Goal: Task Accomplishment & Management: Manage account settings

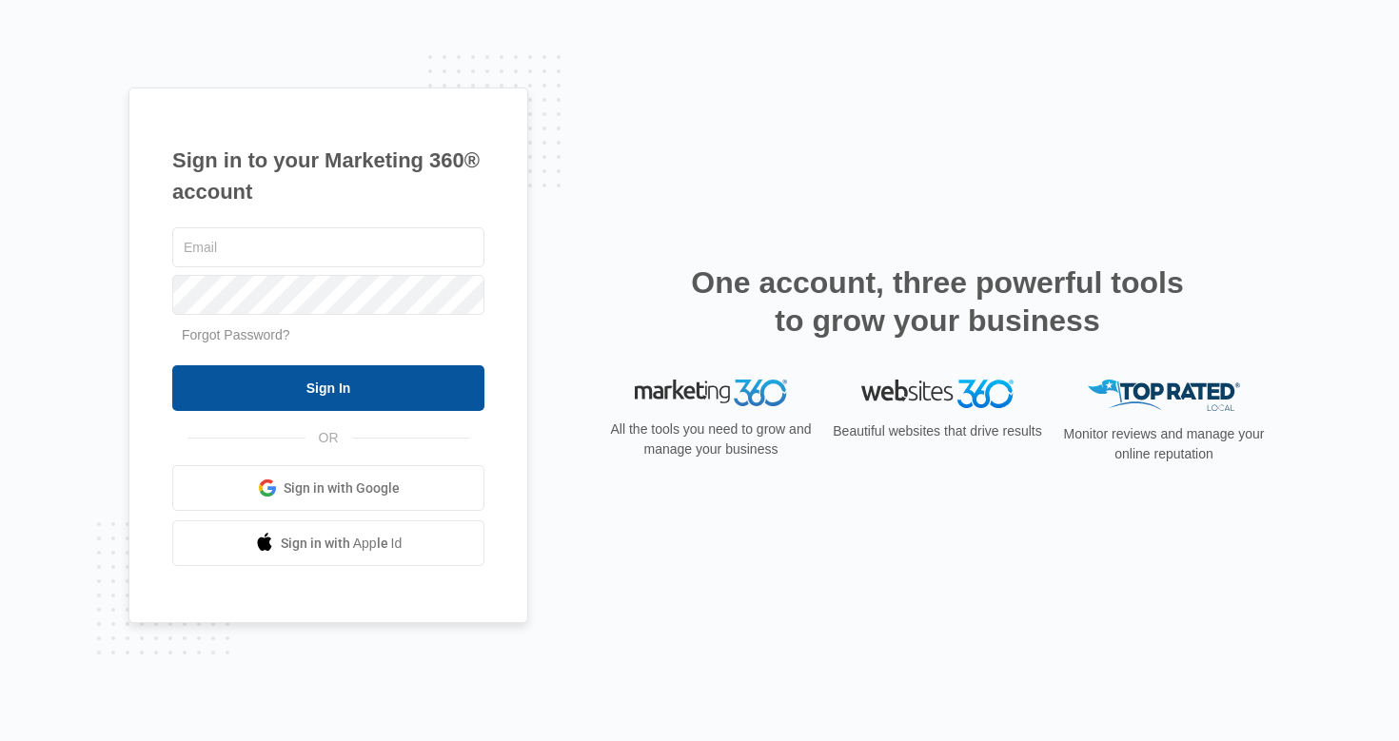
type input "[EMAIL_ADDRESS][DOMAIN_NAME]"
click at [362, 387] on input "Sign In" at bounding box center [328, 388] width 312 height 46
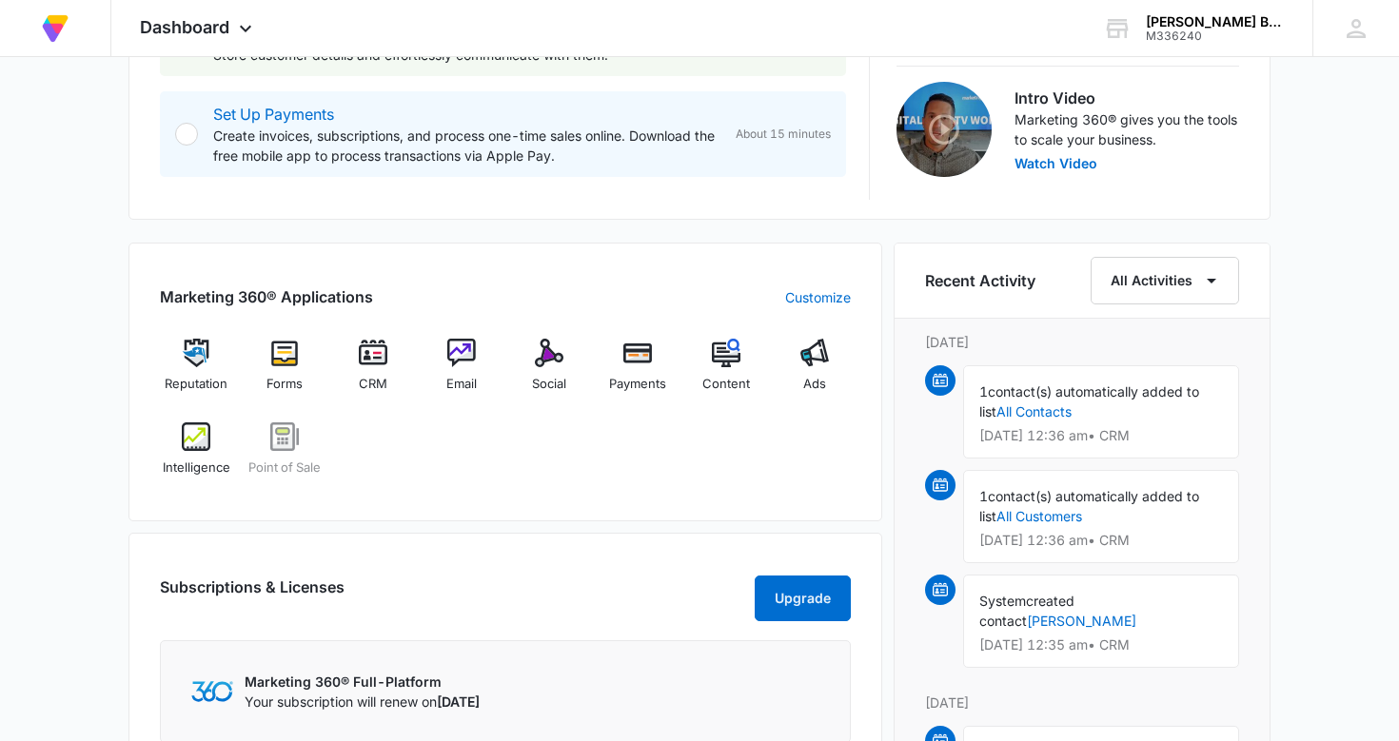
scroll to position [607, 0]
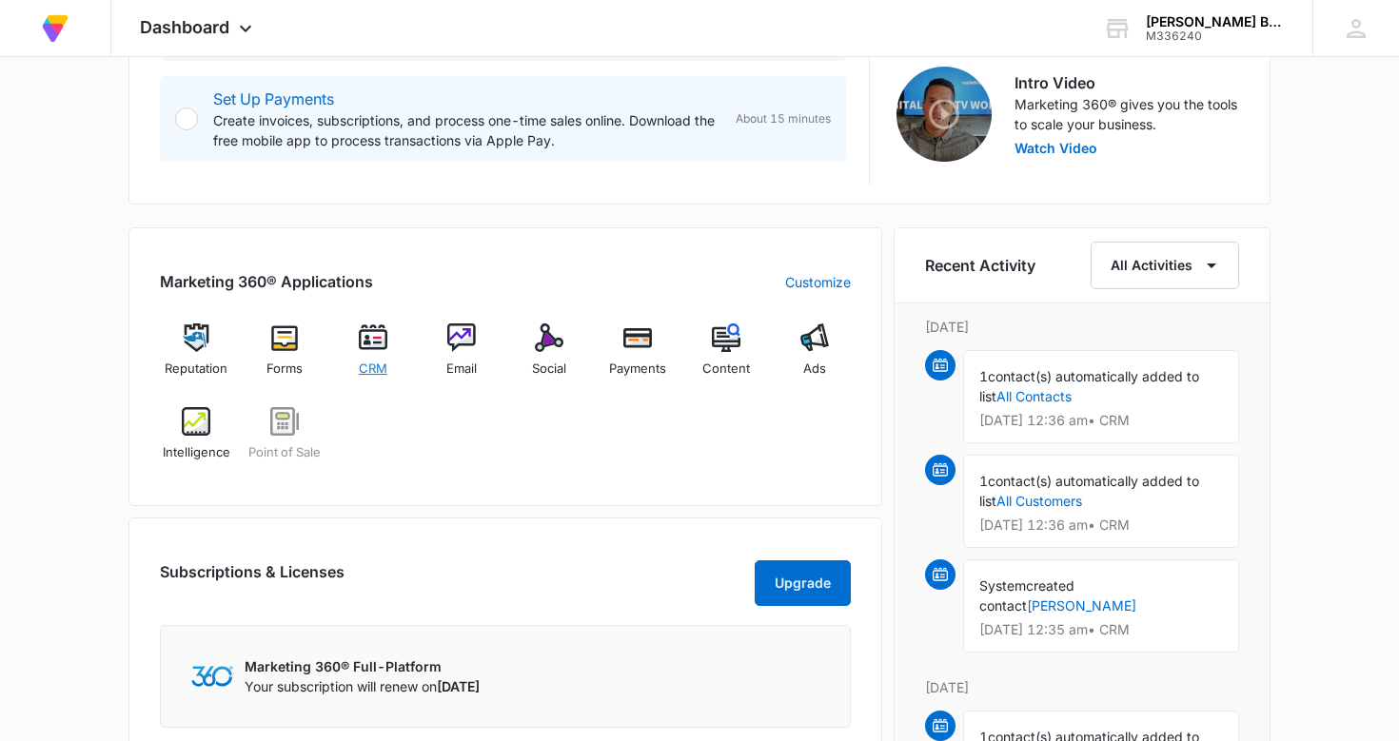
click at [368, 332] on img at bounding box center [373, 337] width 29 height 29
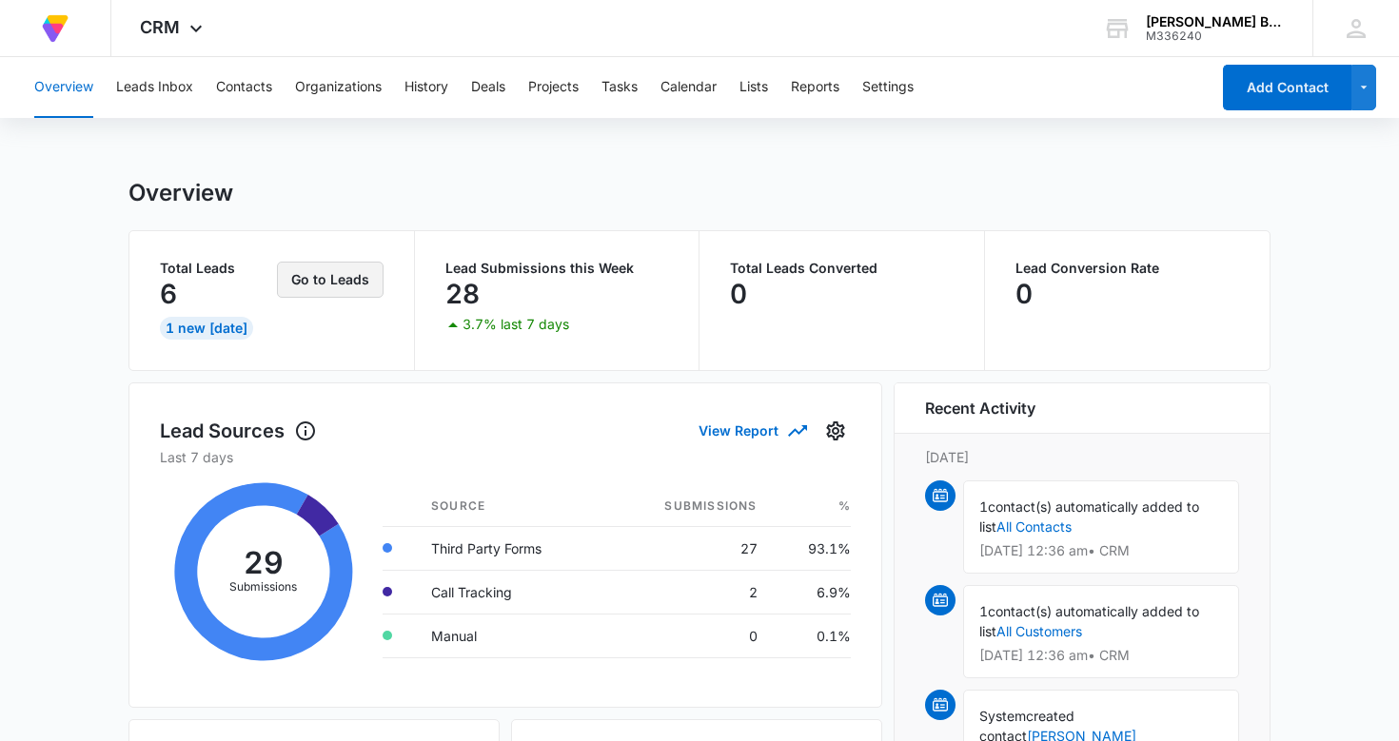
click at [336, 283] on button "Go to Leads" at bounding box center [330, 280] width 107 height 36
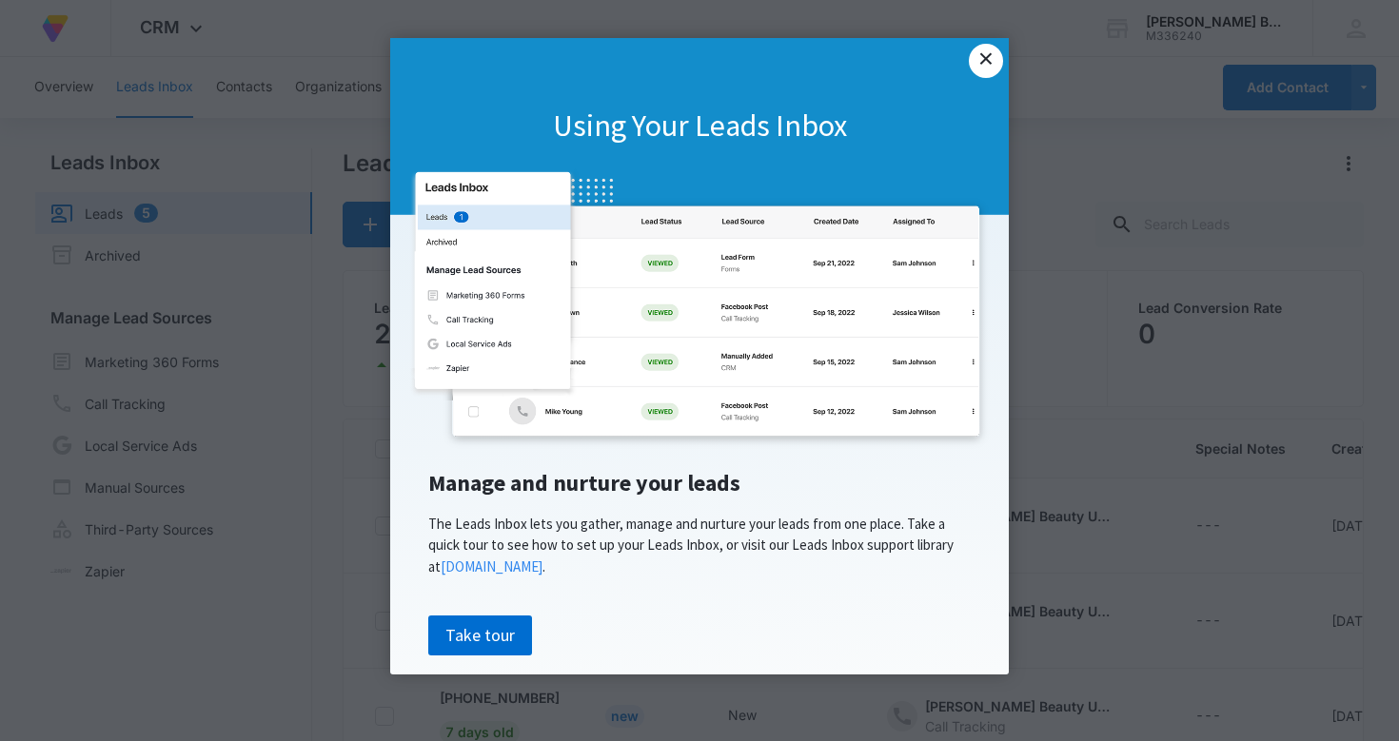
click at [986, 69] on link "×" at bounding box center [986, 61] width 34 height 34
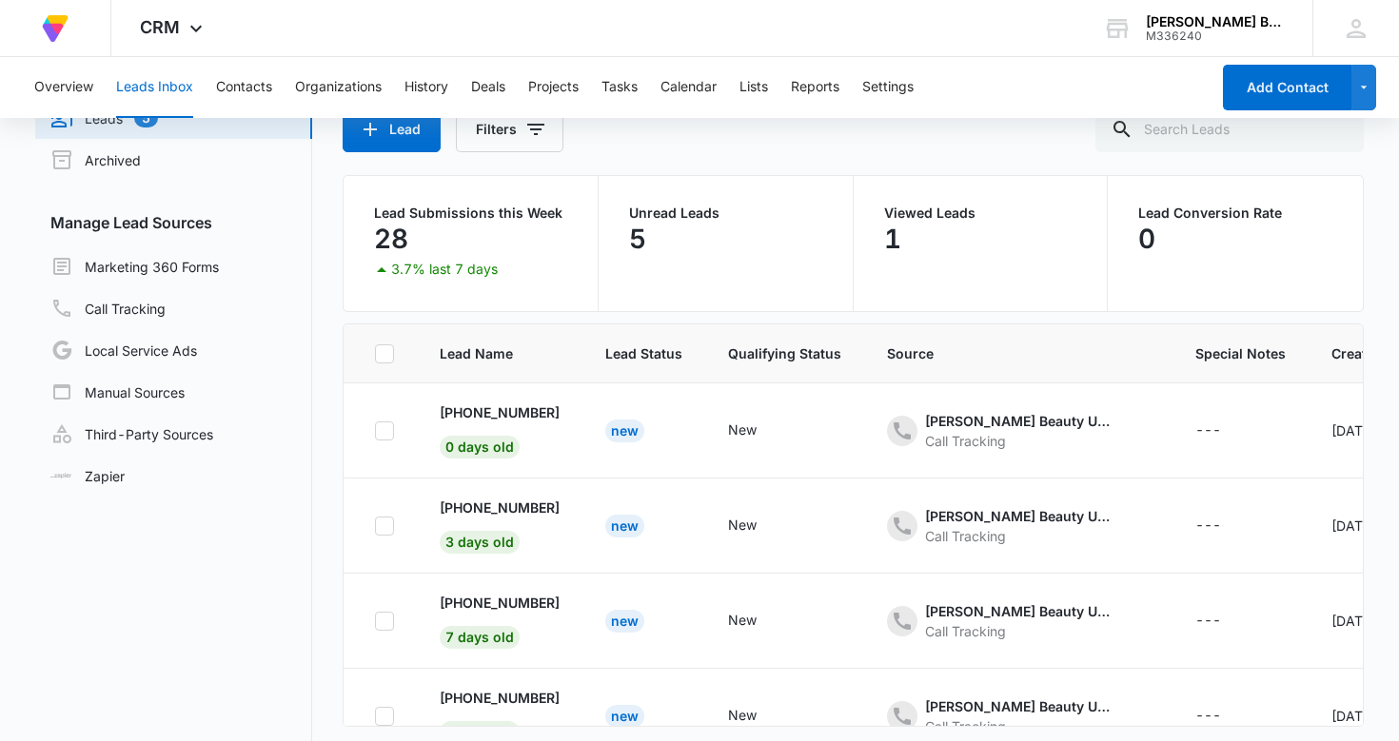
click at [384, 352] on icon at bounding box center [384, 353] width 17 height 17
click at [375, 353] on input "checkbox" at bounding box center [374, 353] width 1 height 1
checkbox input "true"
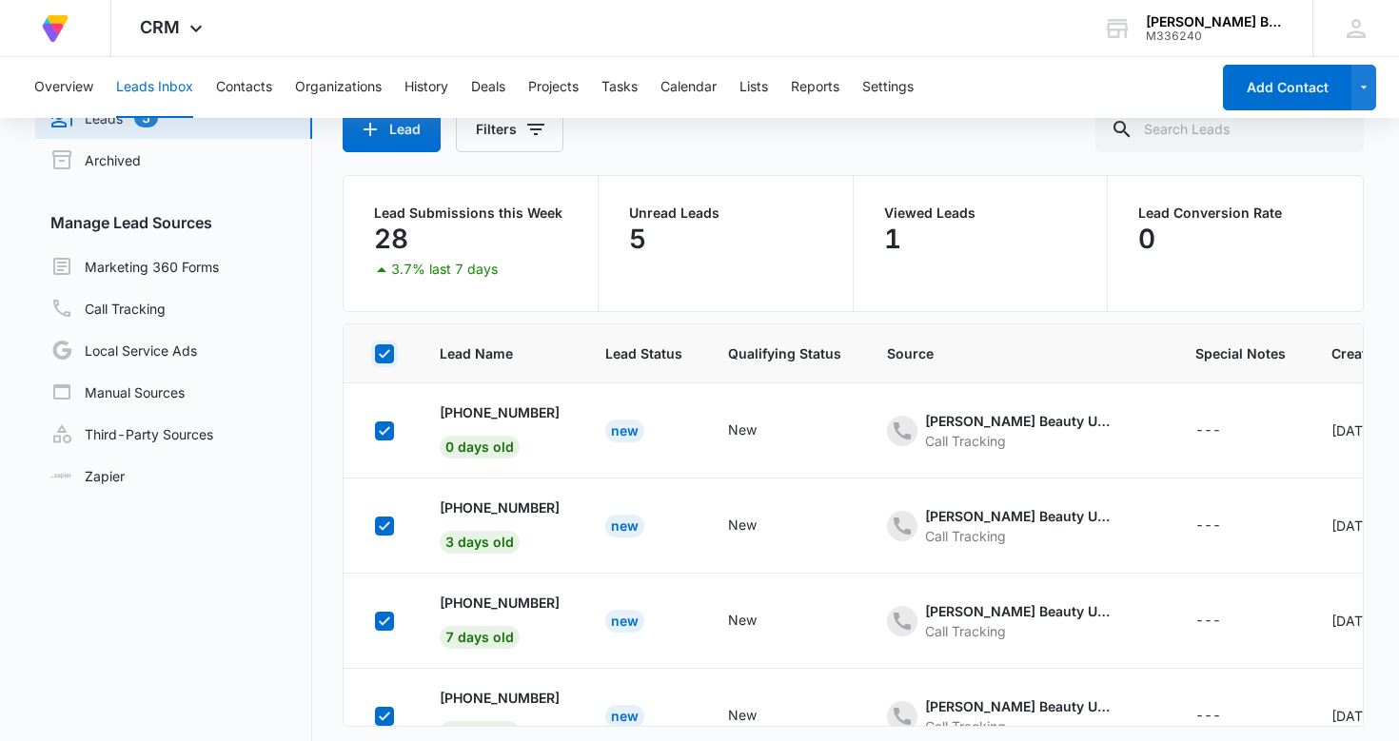
checkbox input "true"
click at [389, 350] on icon at bounding box center [384, 353] width 17 height 17
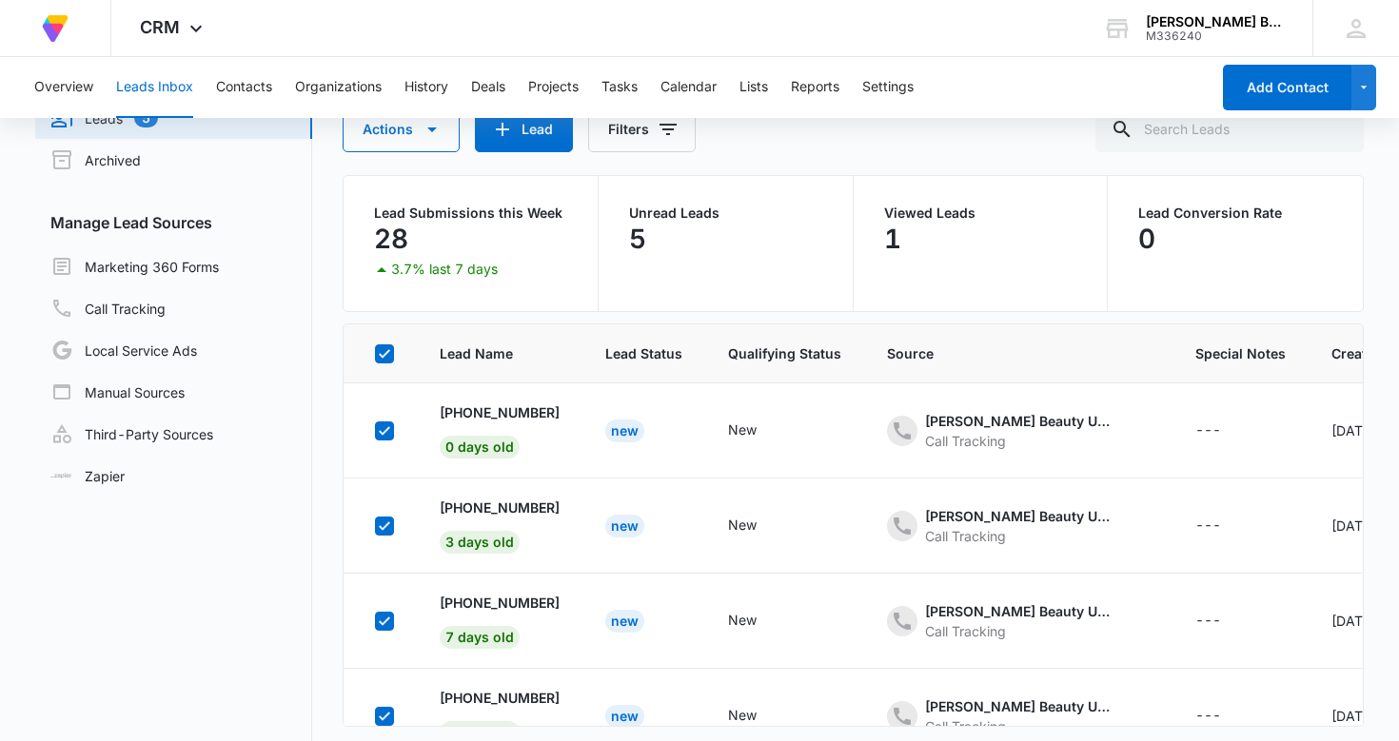
click at [375, 353] on input "checkbox" at bounding box center [374, 353] width 1 height 1
checkbox input "false"
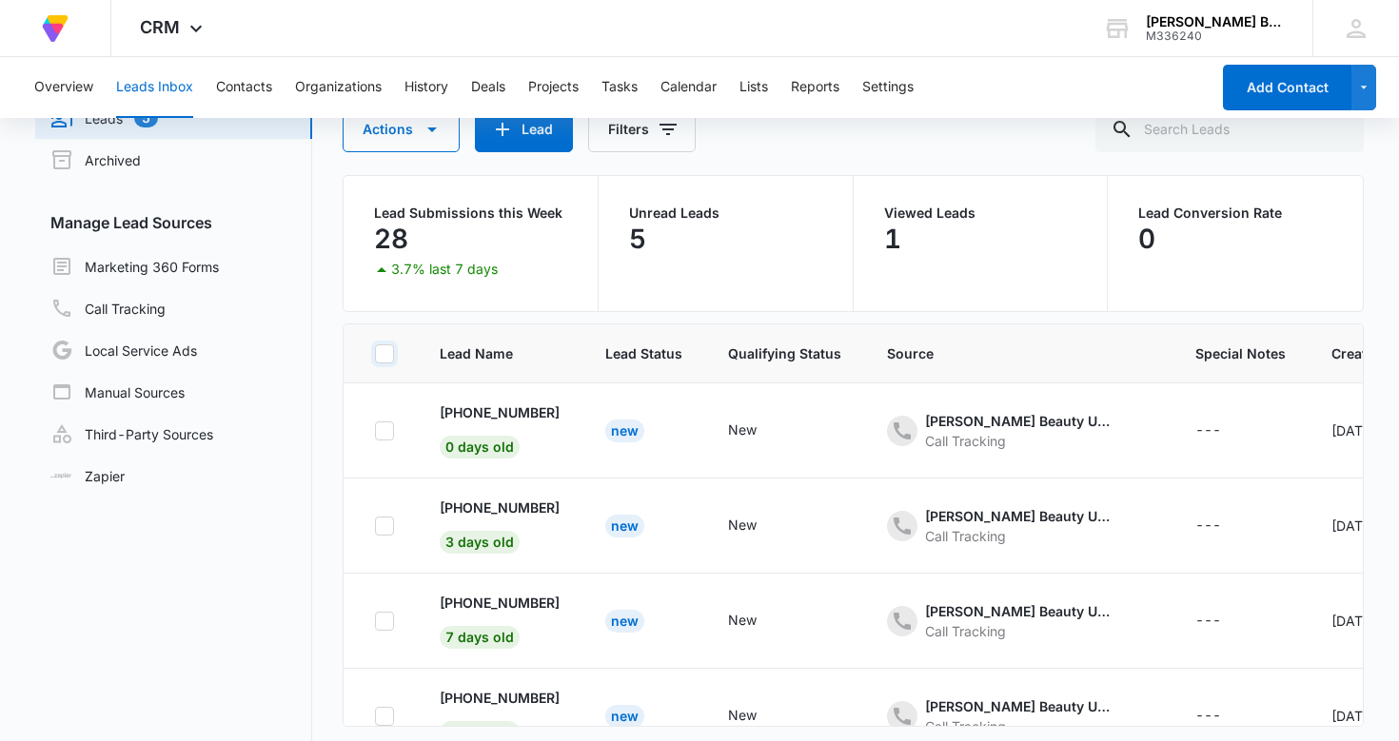
checkbox input "false"
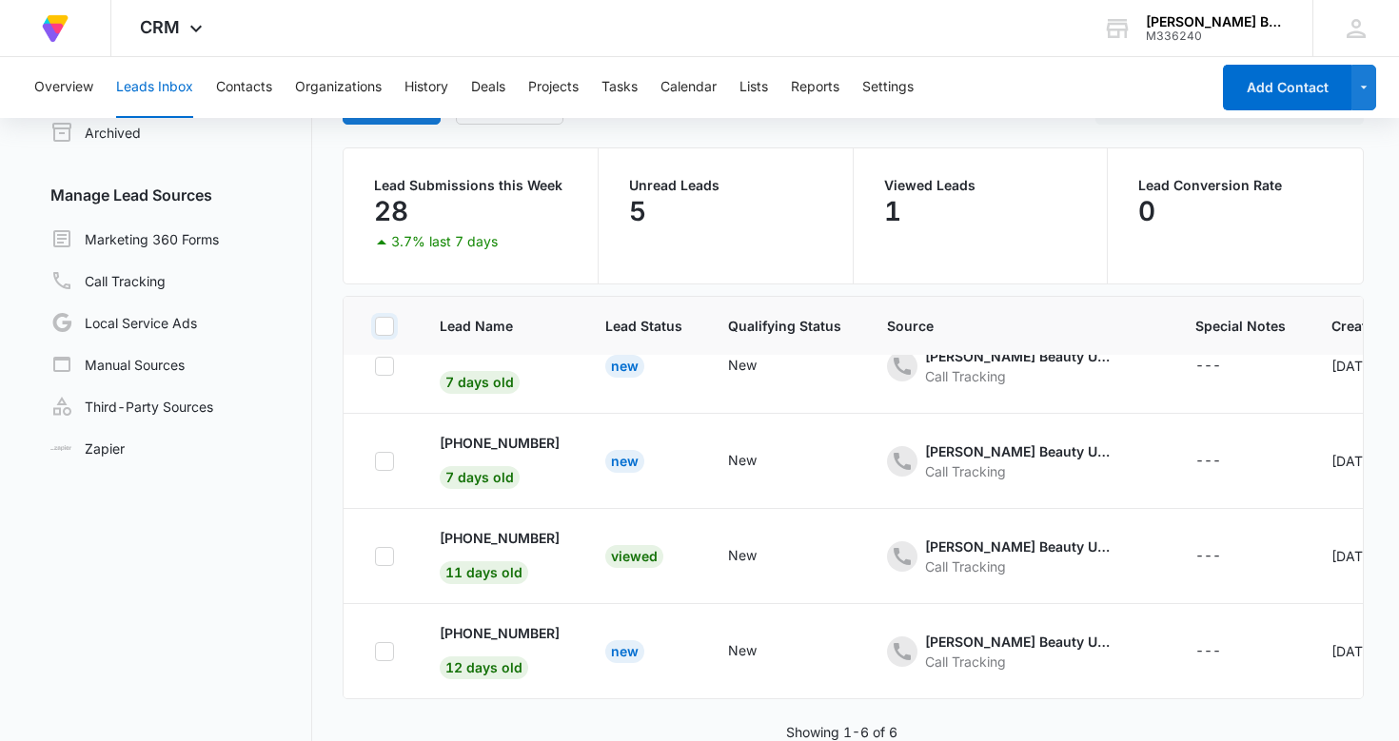
scroll to position [147, 0]
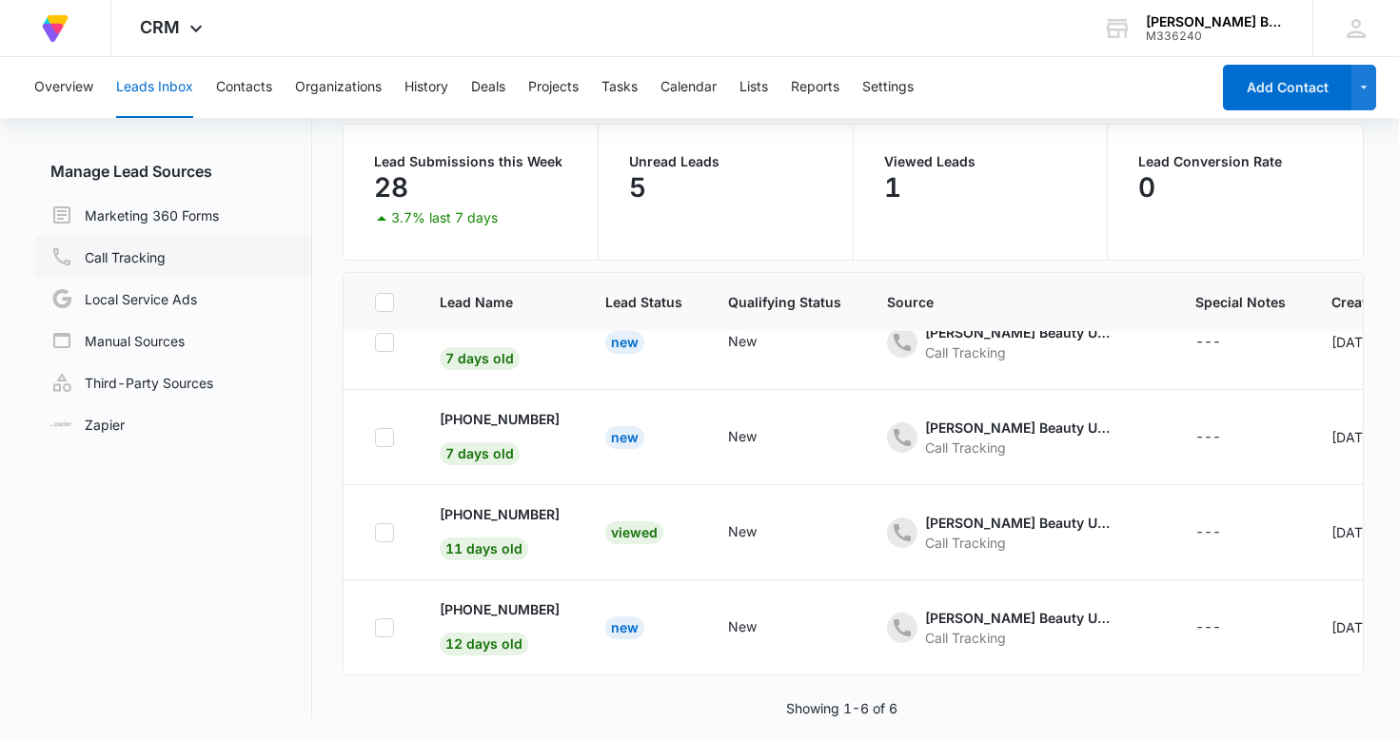
click at [137, 260] on link "Call Tracking" at bounding box center [107, 256] width 115 height 23
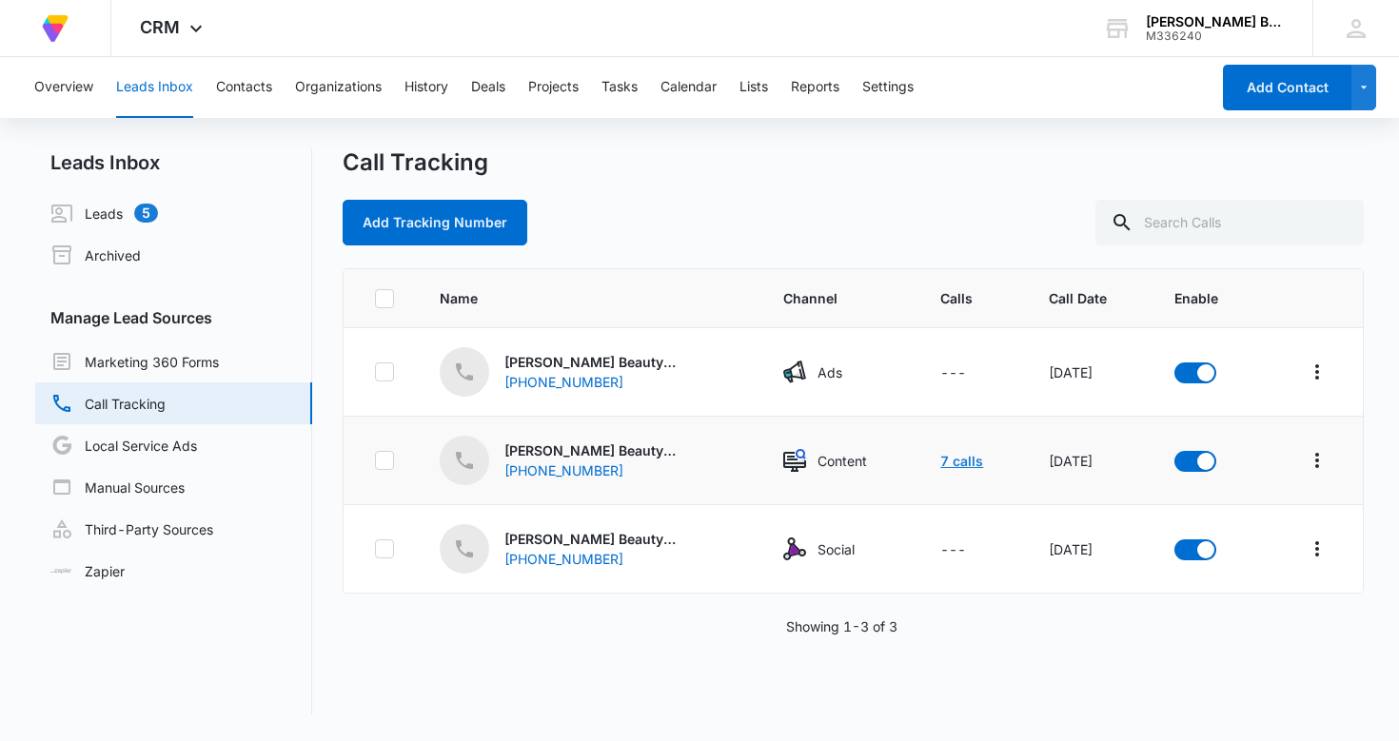
click at [949, 462] on link "7 calls" at bounding box center [961, 461] width 43 height 16
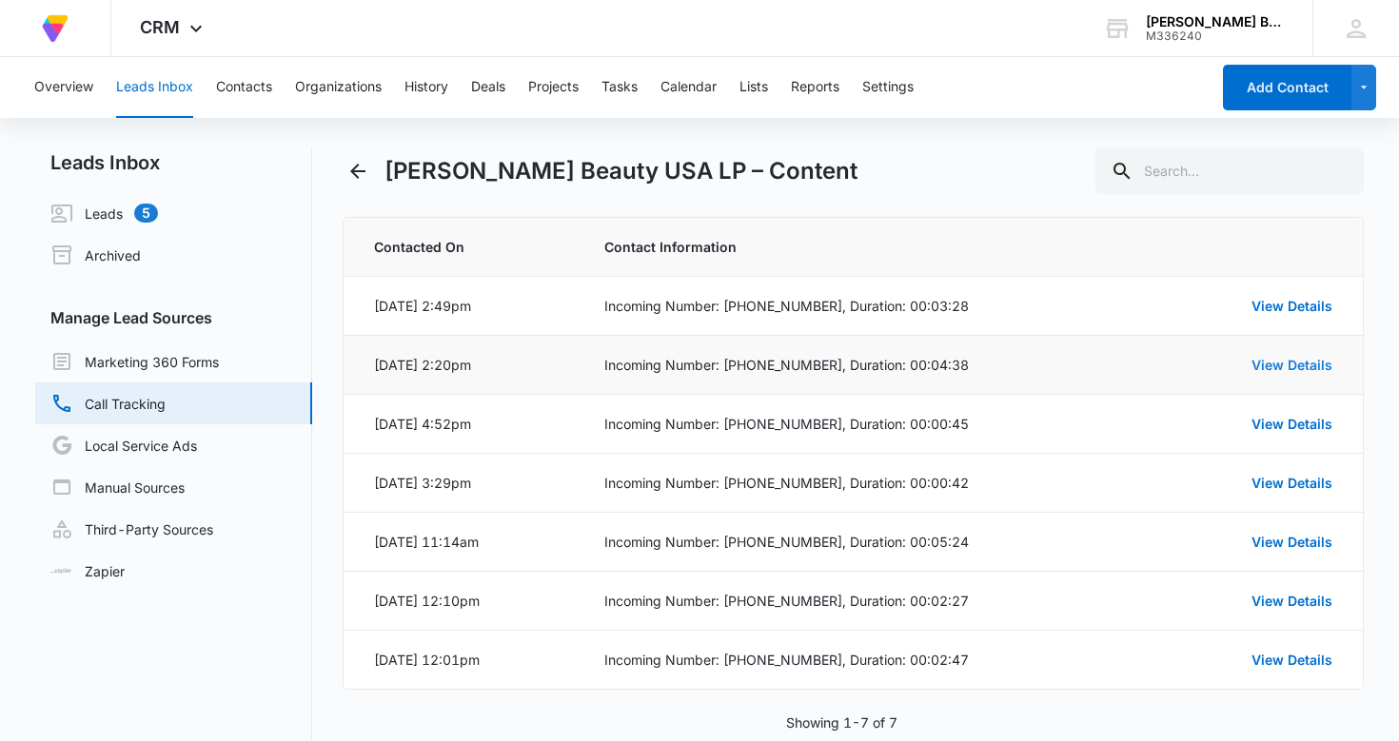
click at [1292, 361] on link "View Details" at bounding box center [1291, 365] width 81 height 16
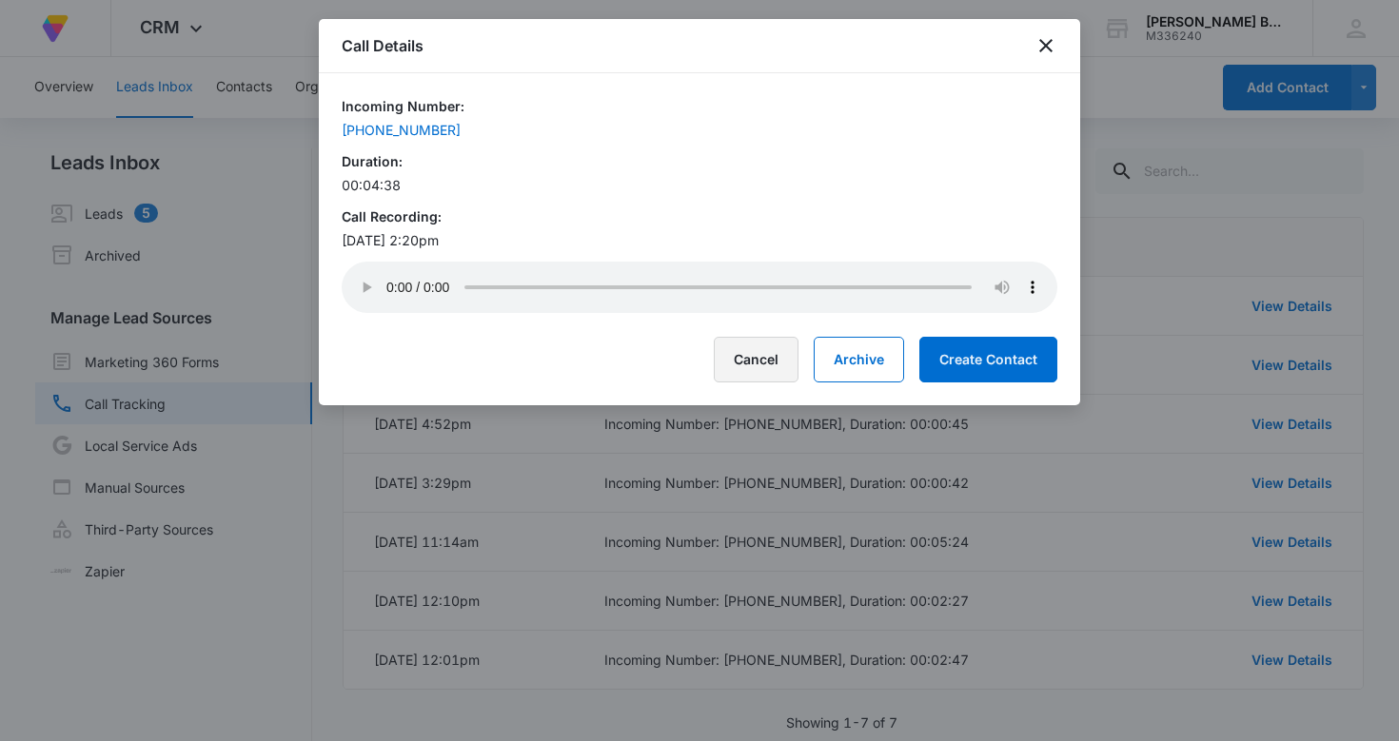
click at [756, 362] on button "Cancel" at bounding box center [756, 360] width 85 height 46
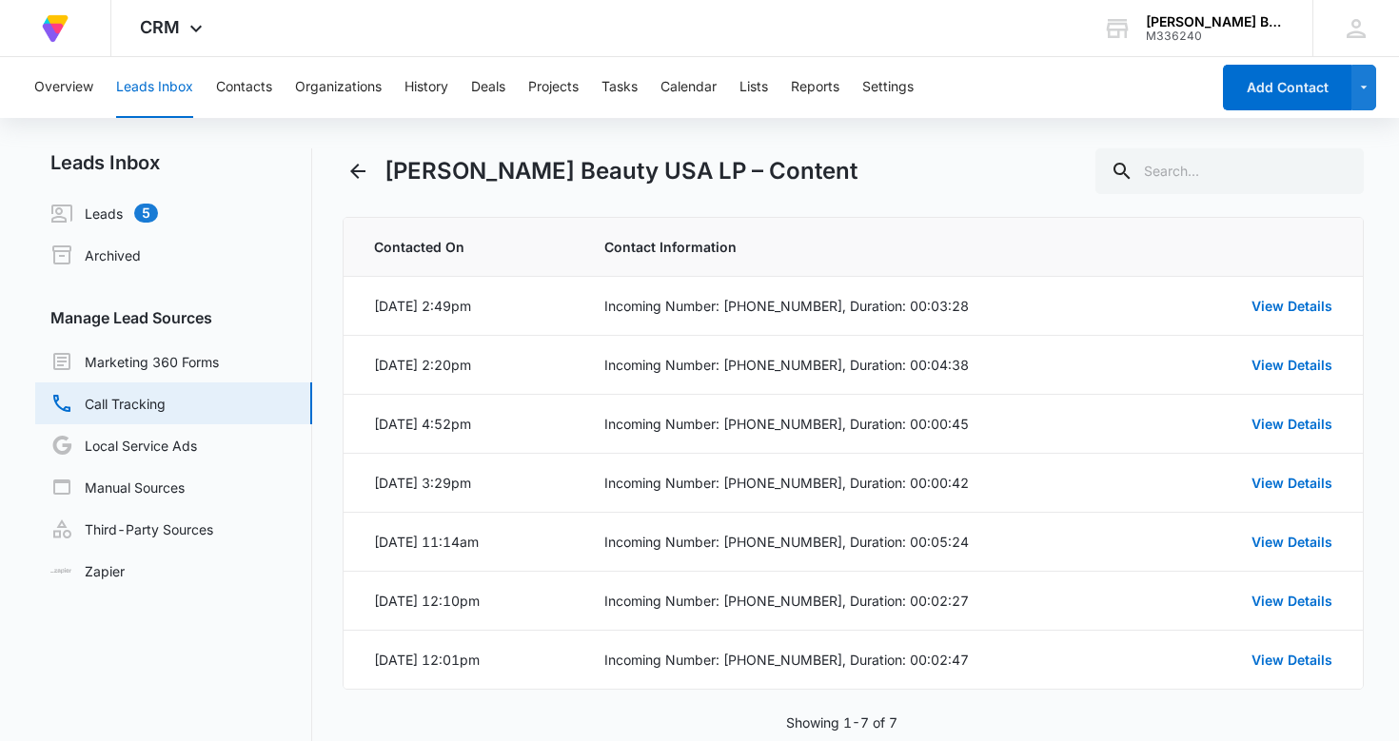
click at [756, 362] on div "Incoming Number: [PHONE_NUMBER], Duration: 00:04:38" at bounding box center [875, 365] width 543 height 20
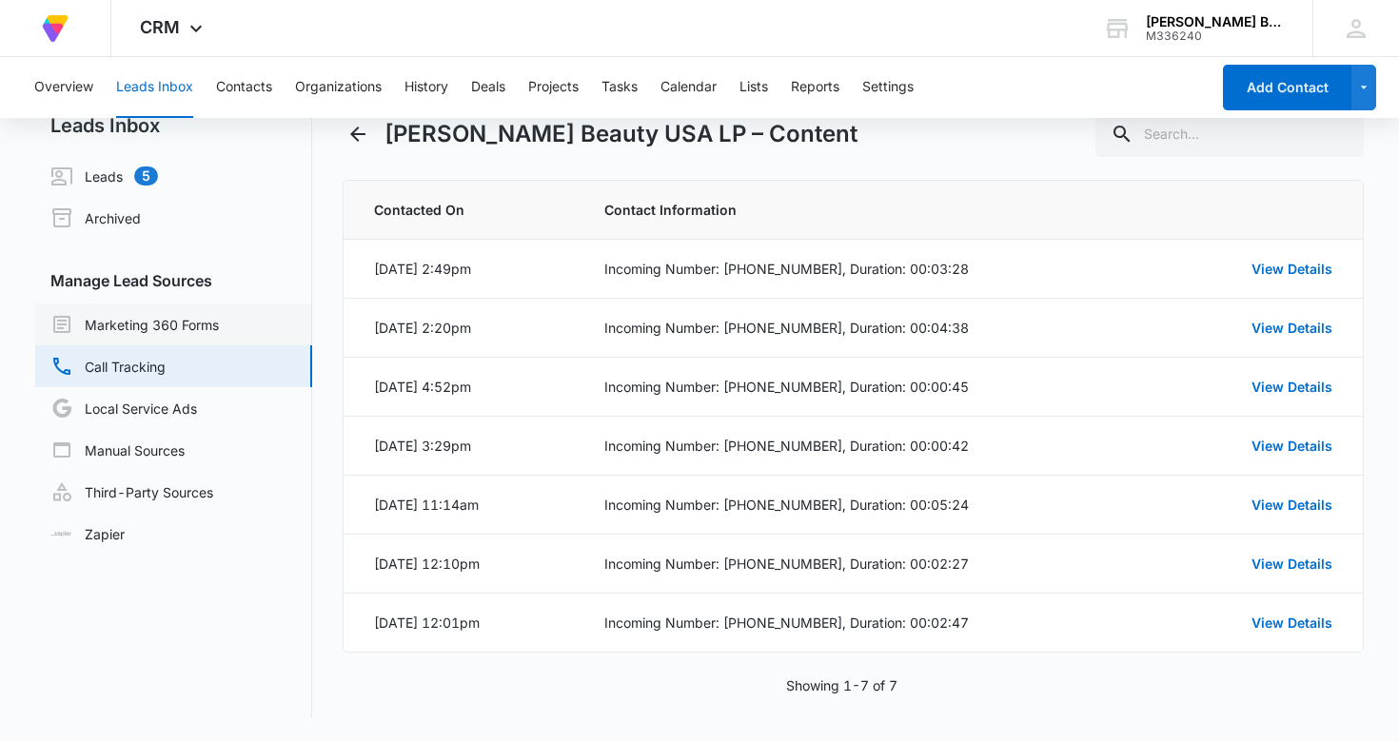
click at [199, 327] on link "Marketing 360 Forms" at bounding box center [134, 324] width 168 height 23
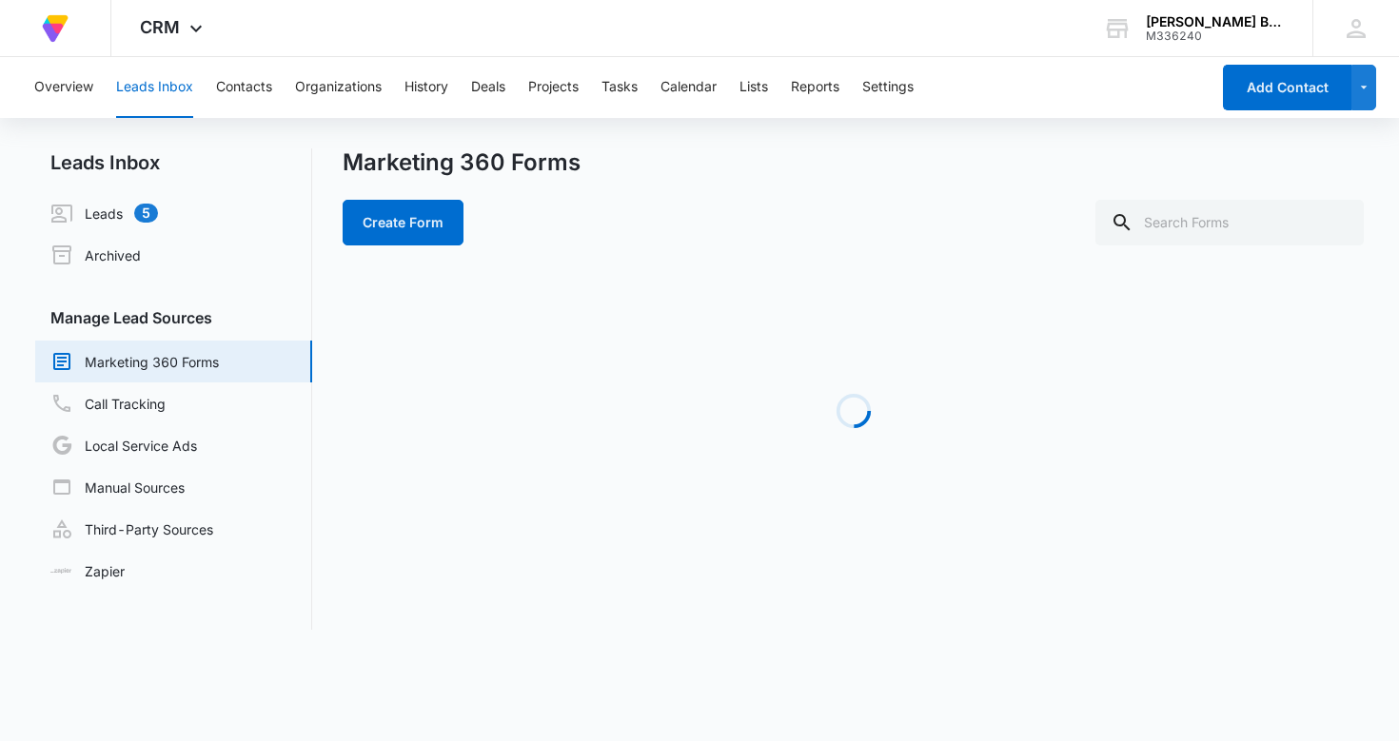
click at [199, 327] on h3 "Manage Lead Sources" at bounding box center [173, 317] width 277 height 23
click at [107, 213] on link "Leads 5" at bounding box center [104, 213] width 108 height 23
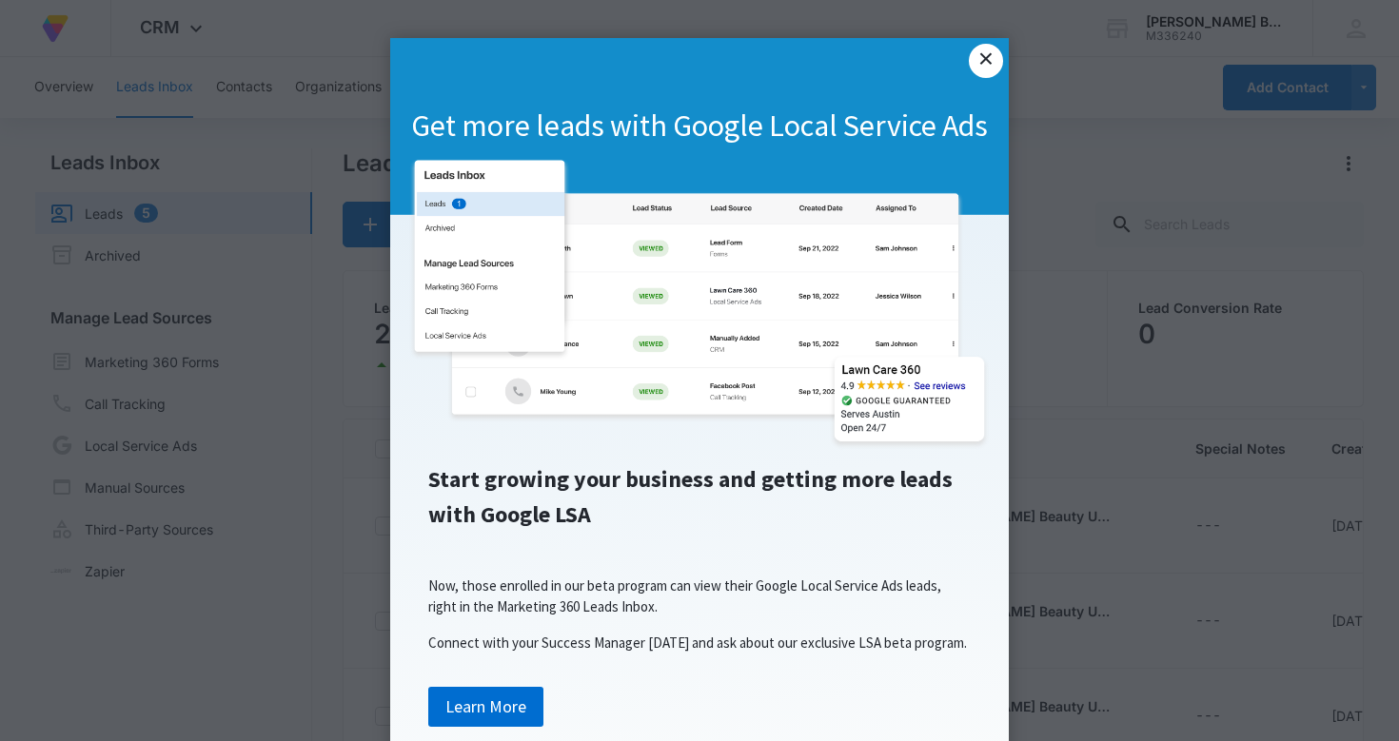
click at [988, 59] on link "×" at bounding box center [986, 61] width 34 height 34
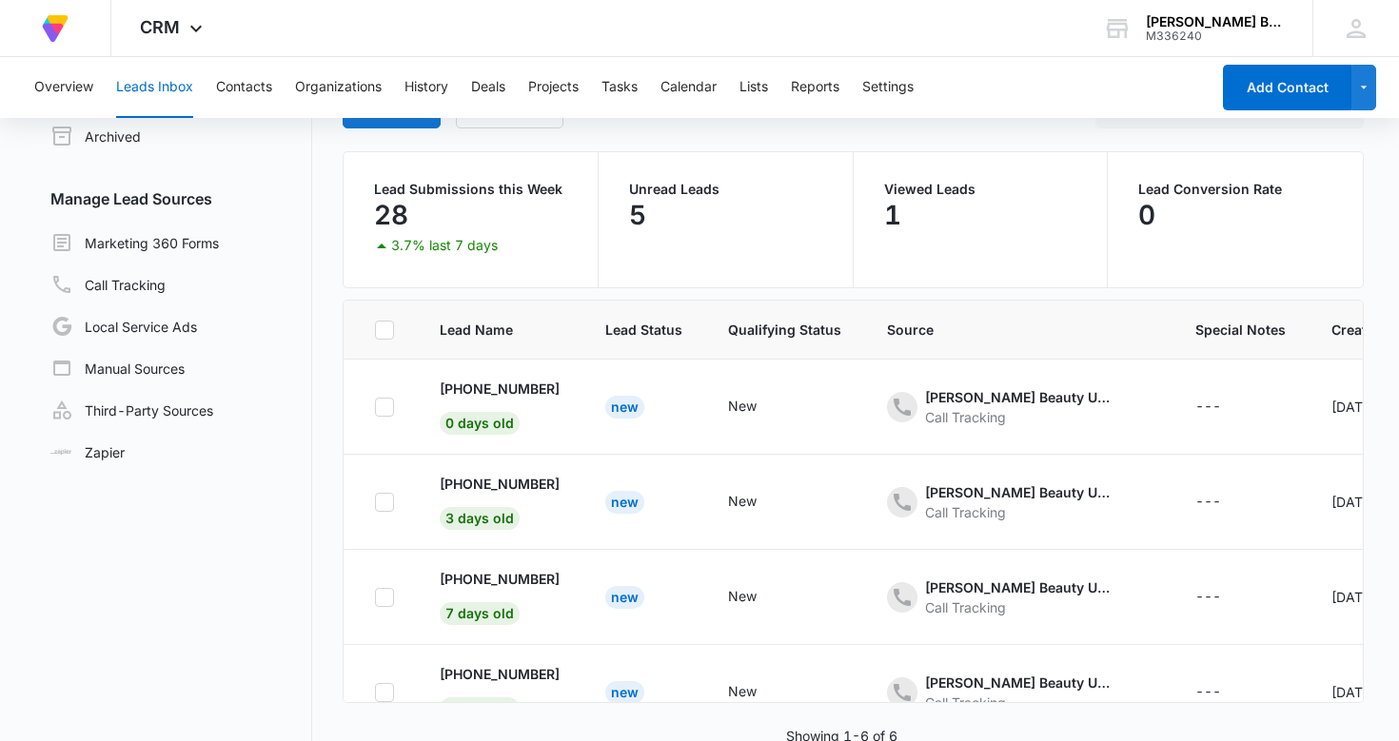
scroll to position [147, 0]
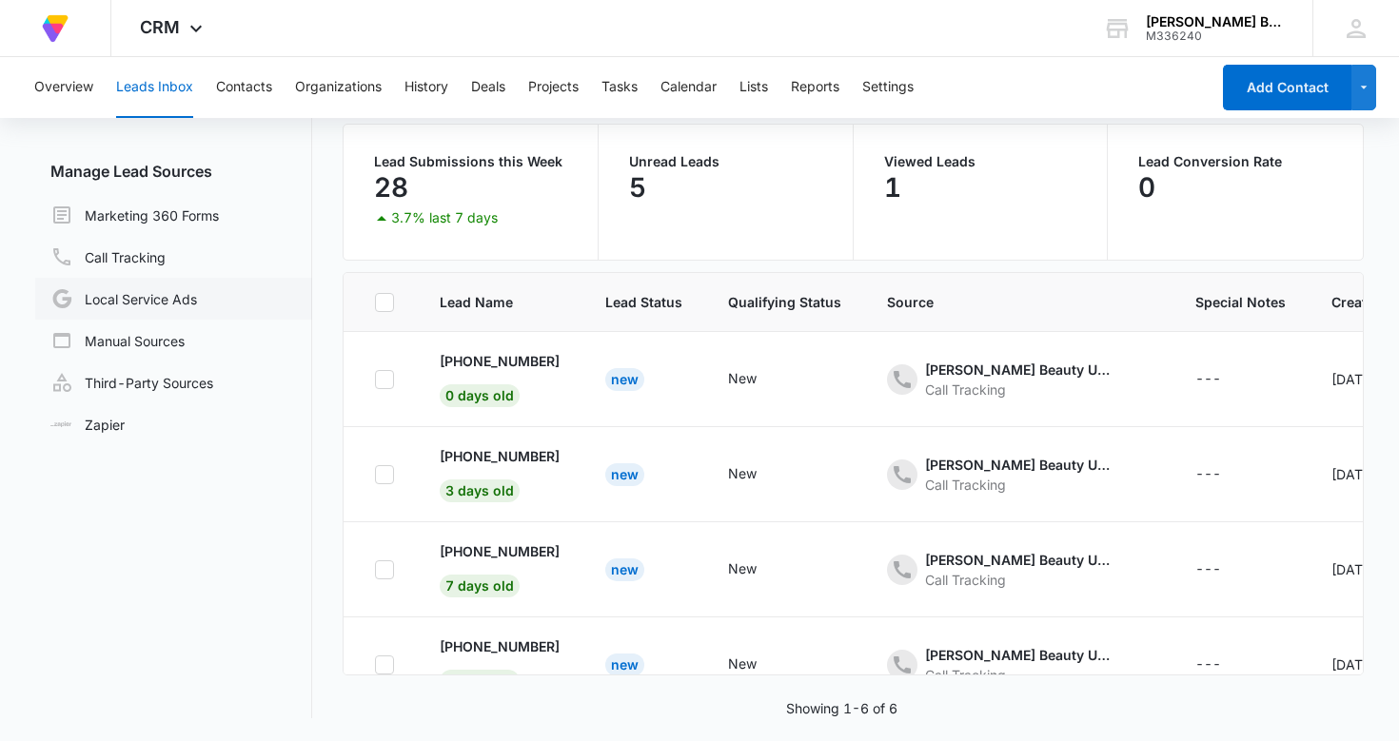
click at [130, 298] on link "Local Service Ads" at bounding box center [123, 298] width 147 height 23
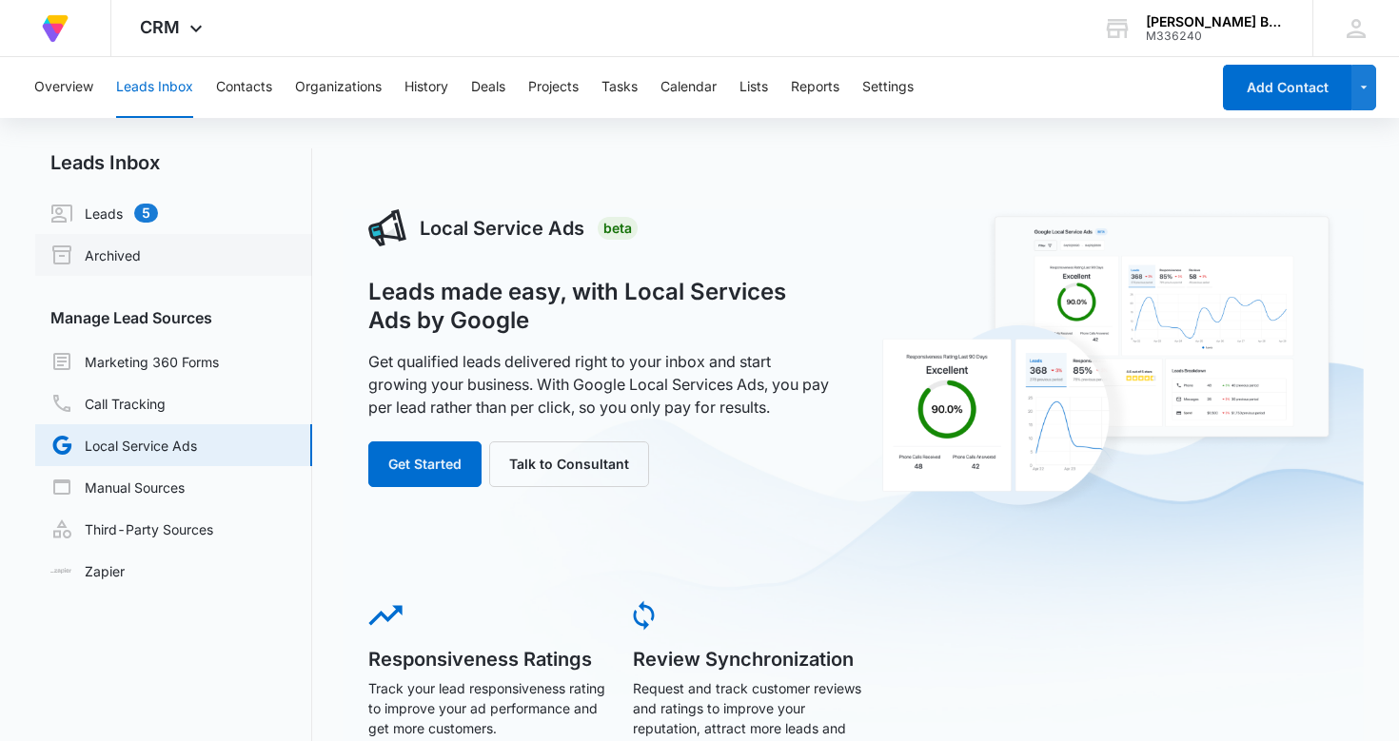
click at [118, 254] on link "Archived" at bounding box center [95, 255] width 90 height 23
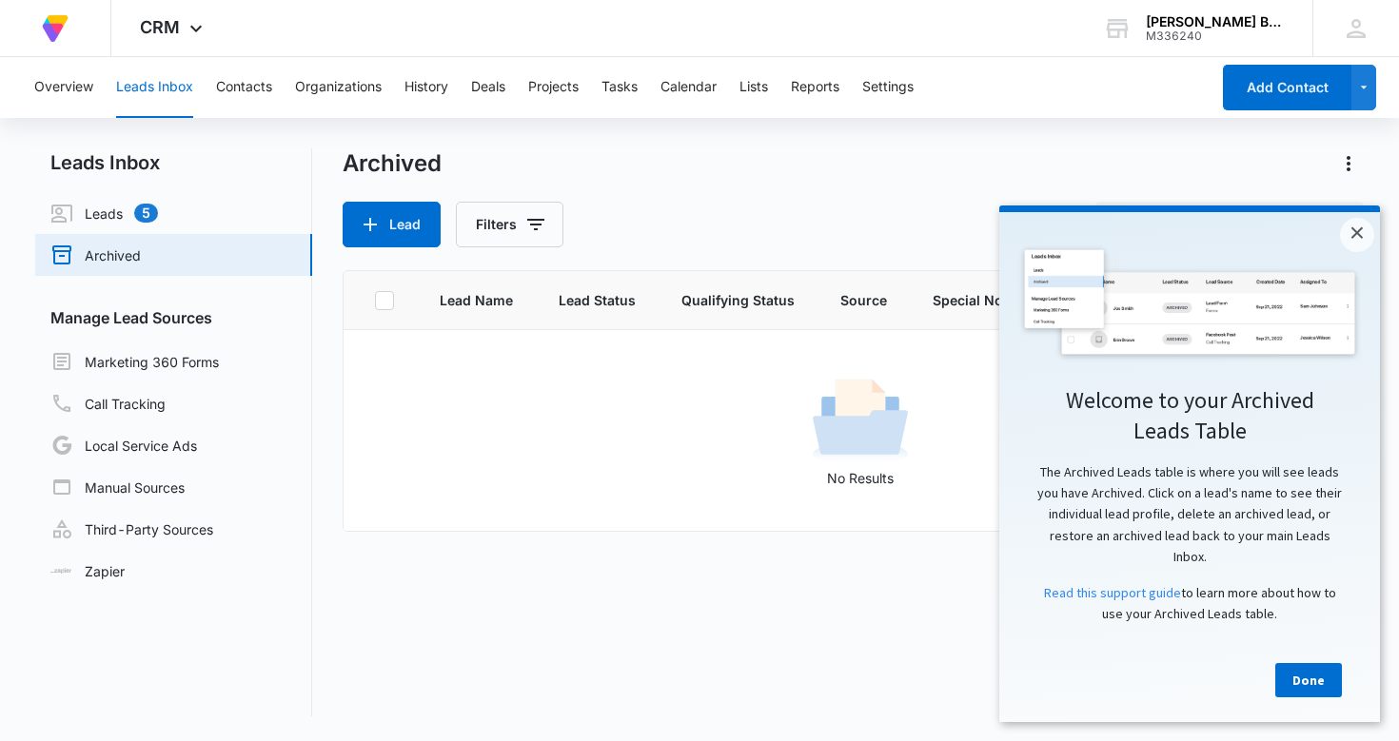
click at [119, 255] on link "Archived" at bounding box center [95, 255] width 90 height 23
click at [110, 213] on link "Leads 5" at bounding box center [104, 213] width 108 height 23
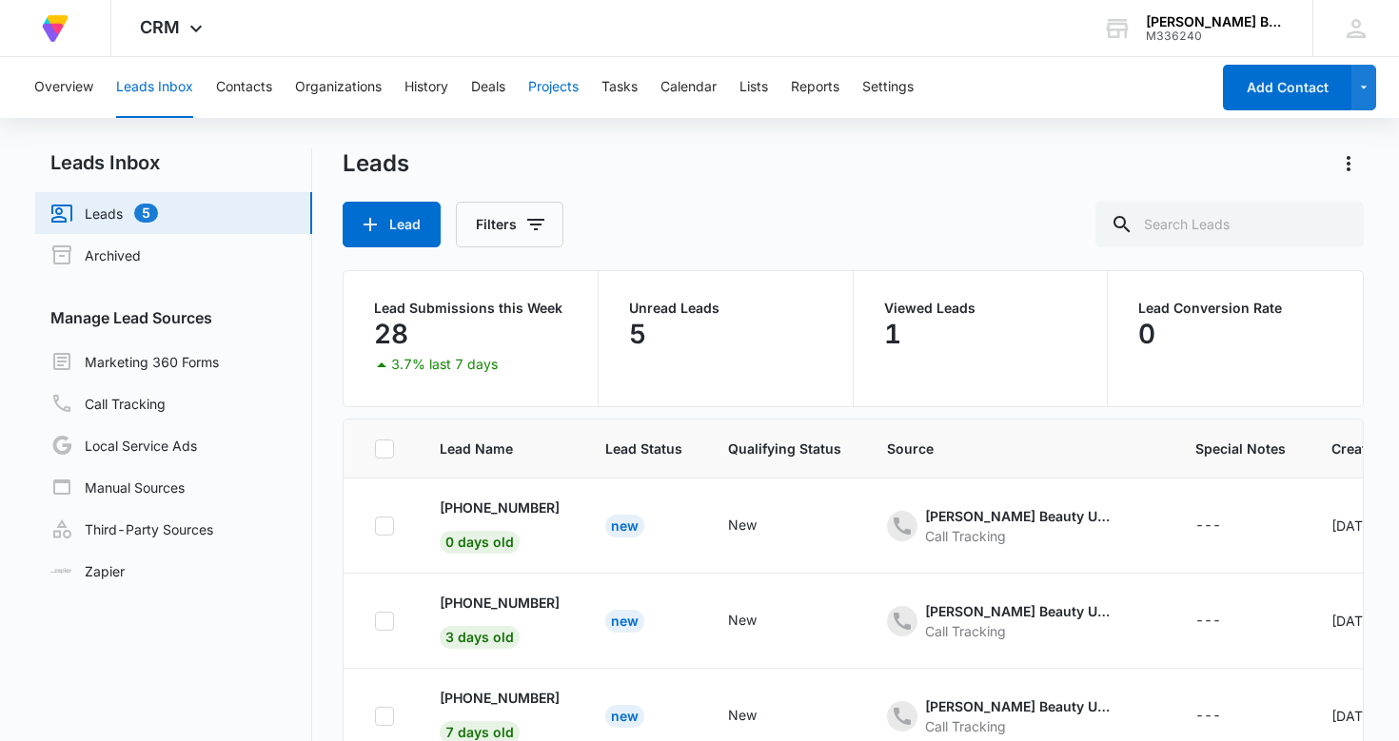
click at [558, 86] on button "Projects" at bounding box center [553, 87] width 50 height 61
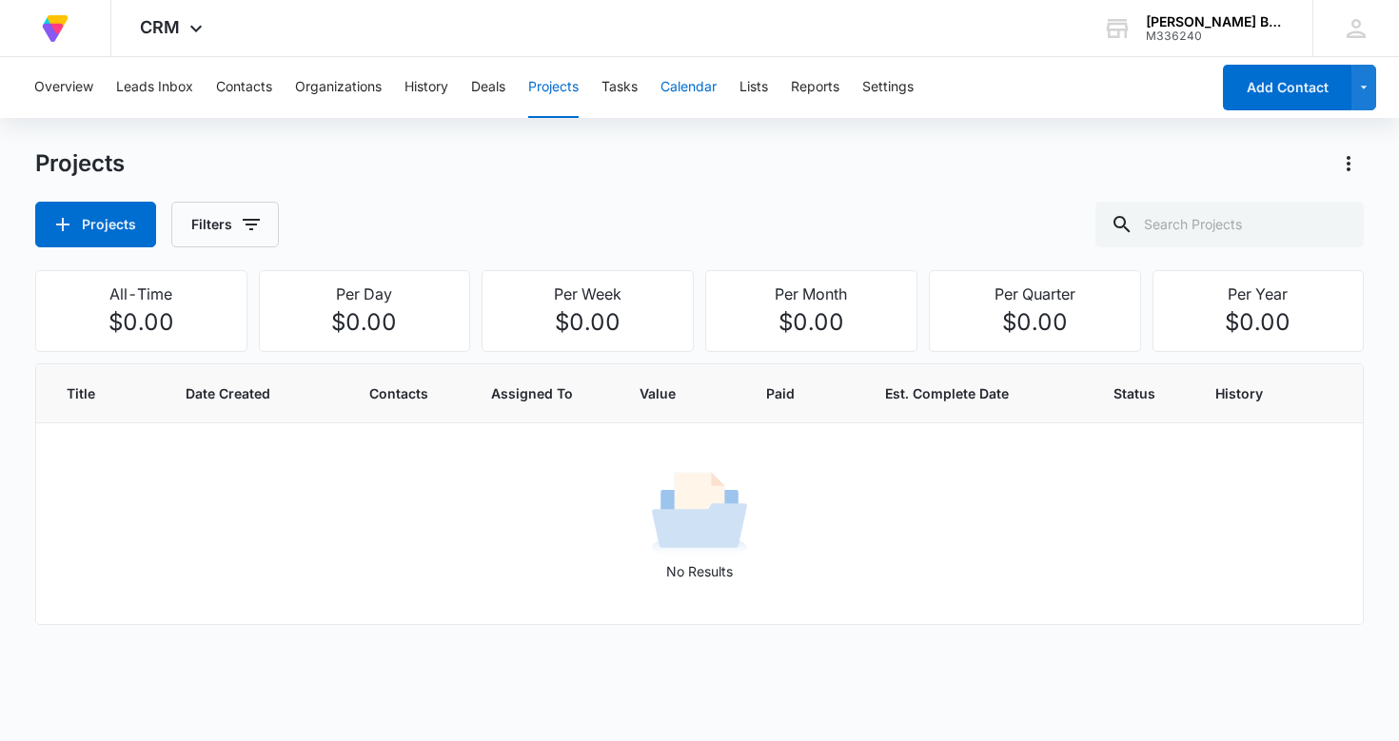
click at [692, 87] on button "Calendar" at bounding box center [688, 87] width 56 height 61
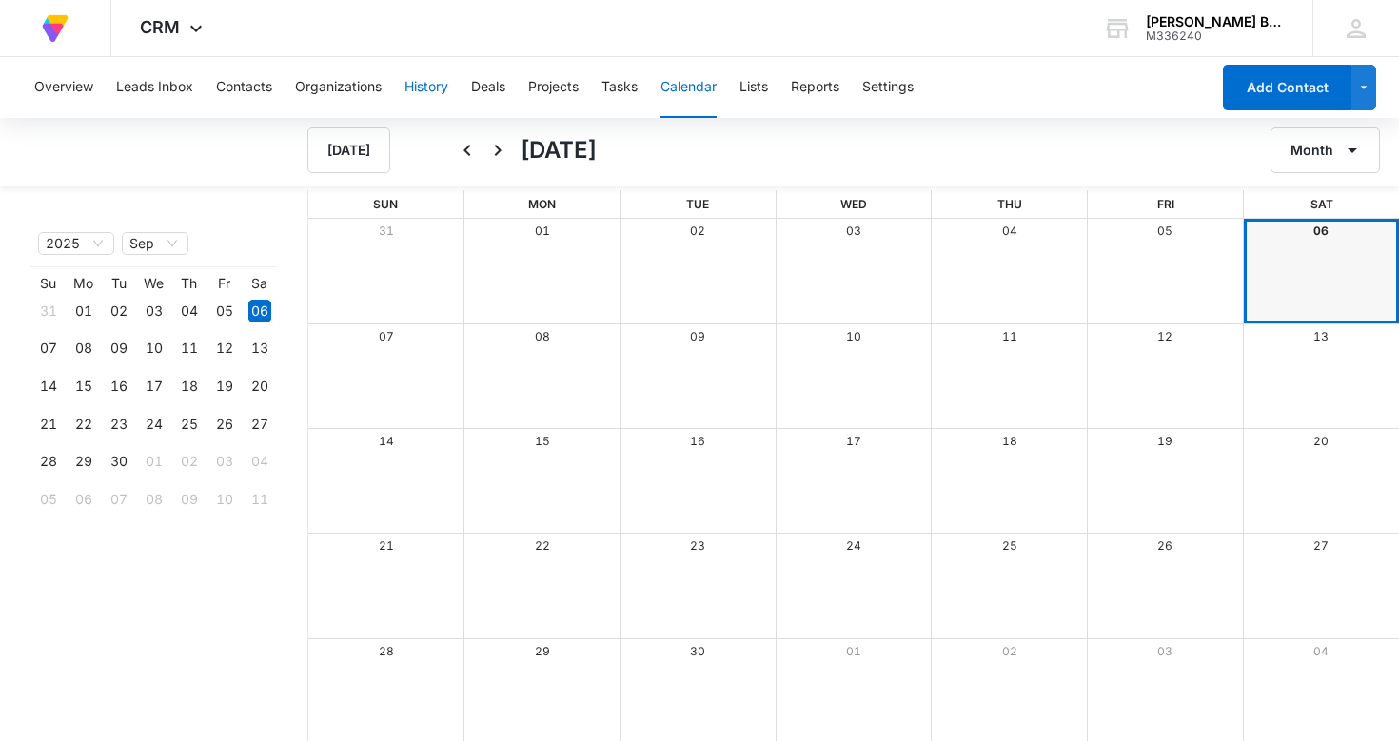
click at [439, 83] on button "History" at bounding box center [426, 87] width 44 height 61
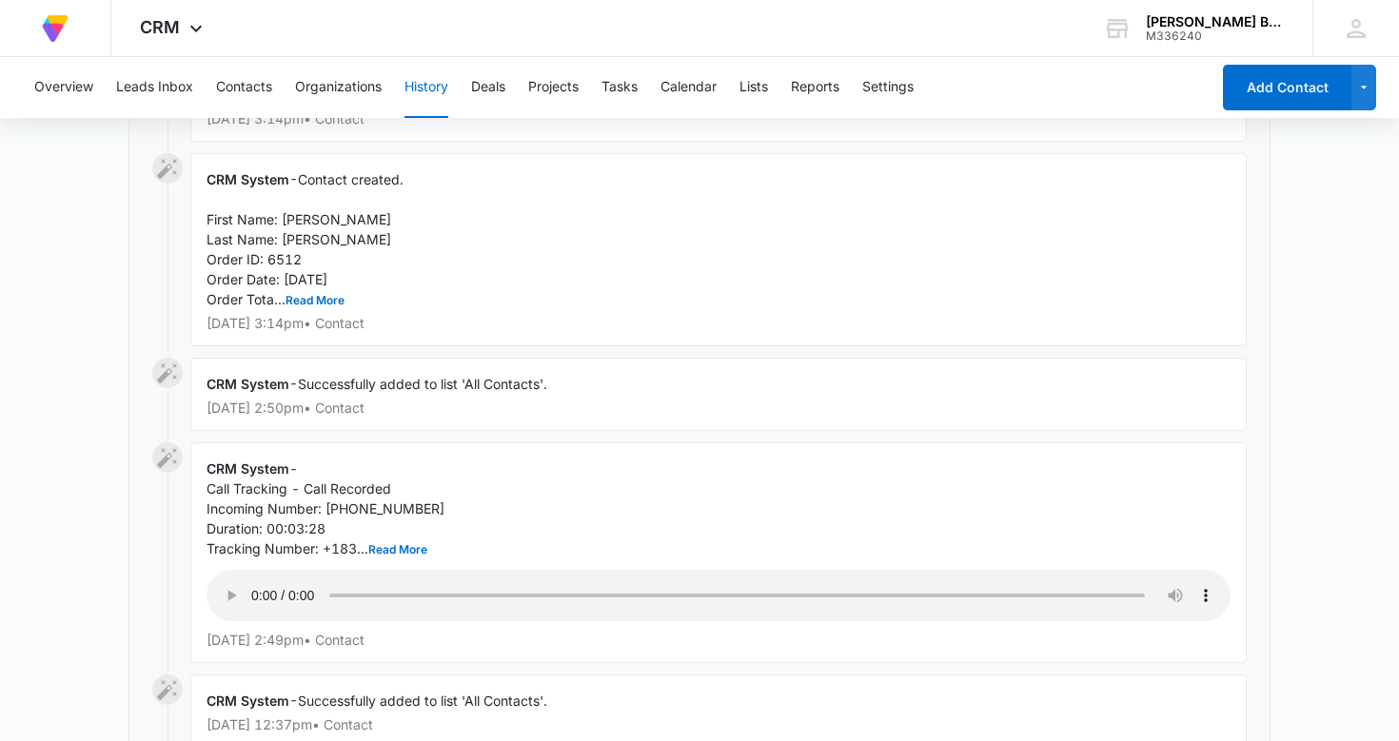
scroll to position [1660, 0]
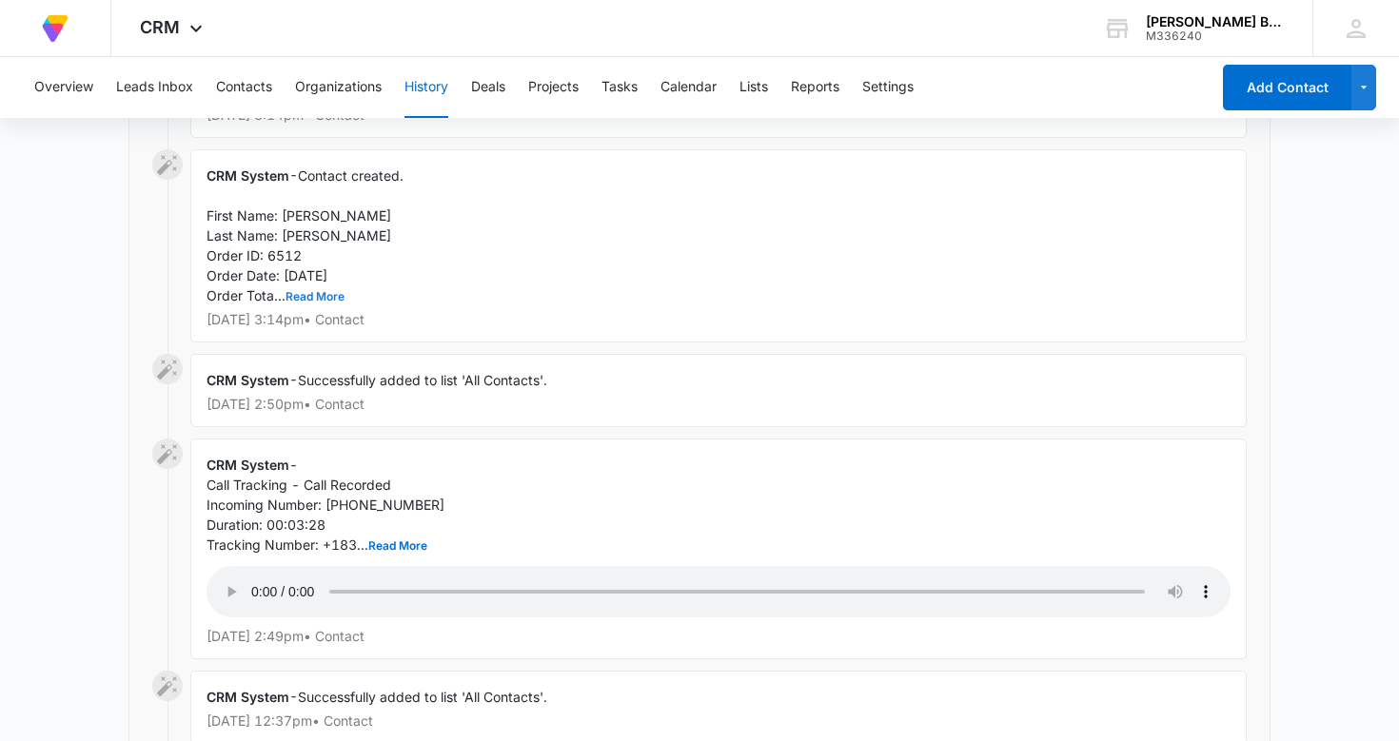
click at [316, 296] on button "Read More" at bounding box center [314, 296] width 59 height 11
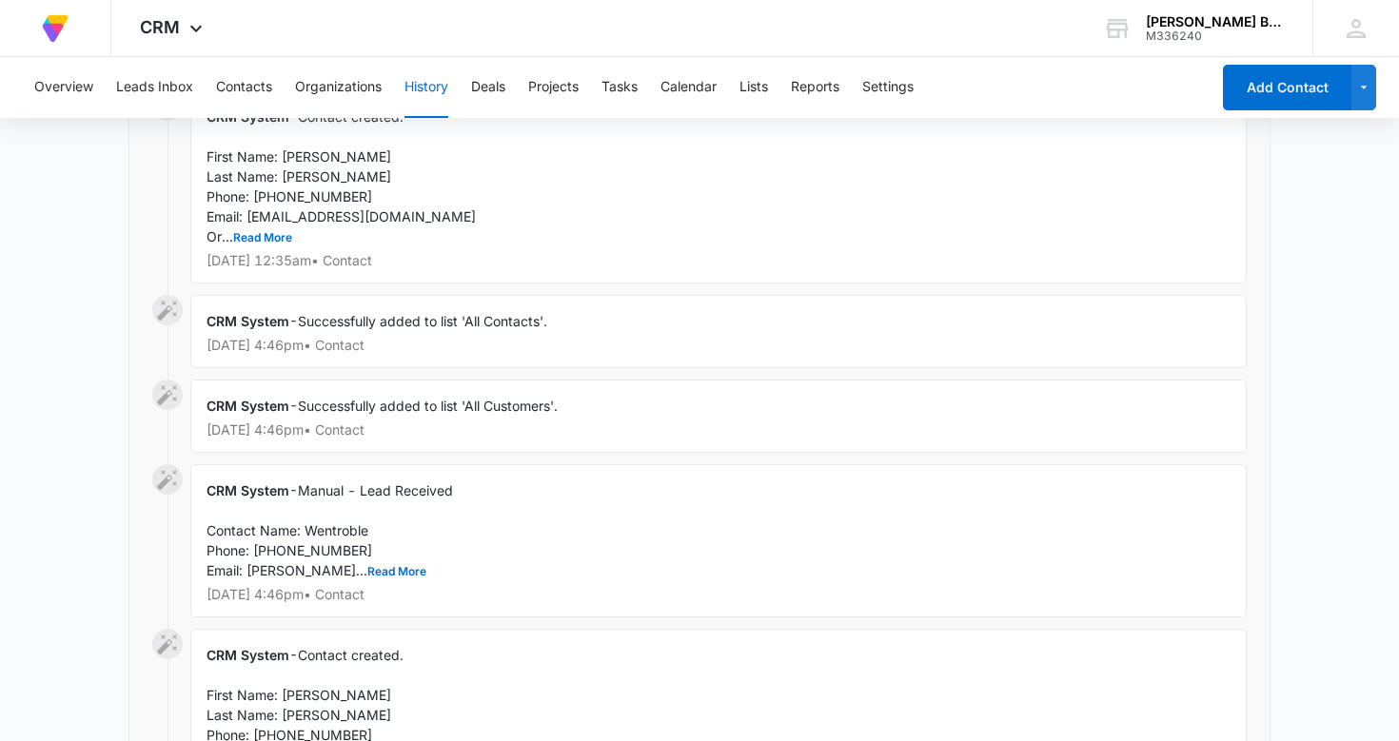
scroll to position [601, 0]
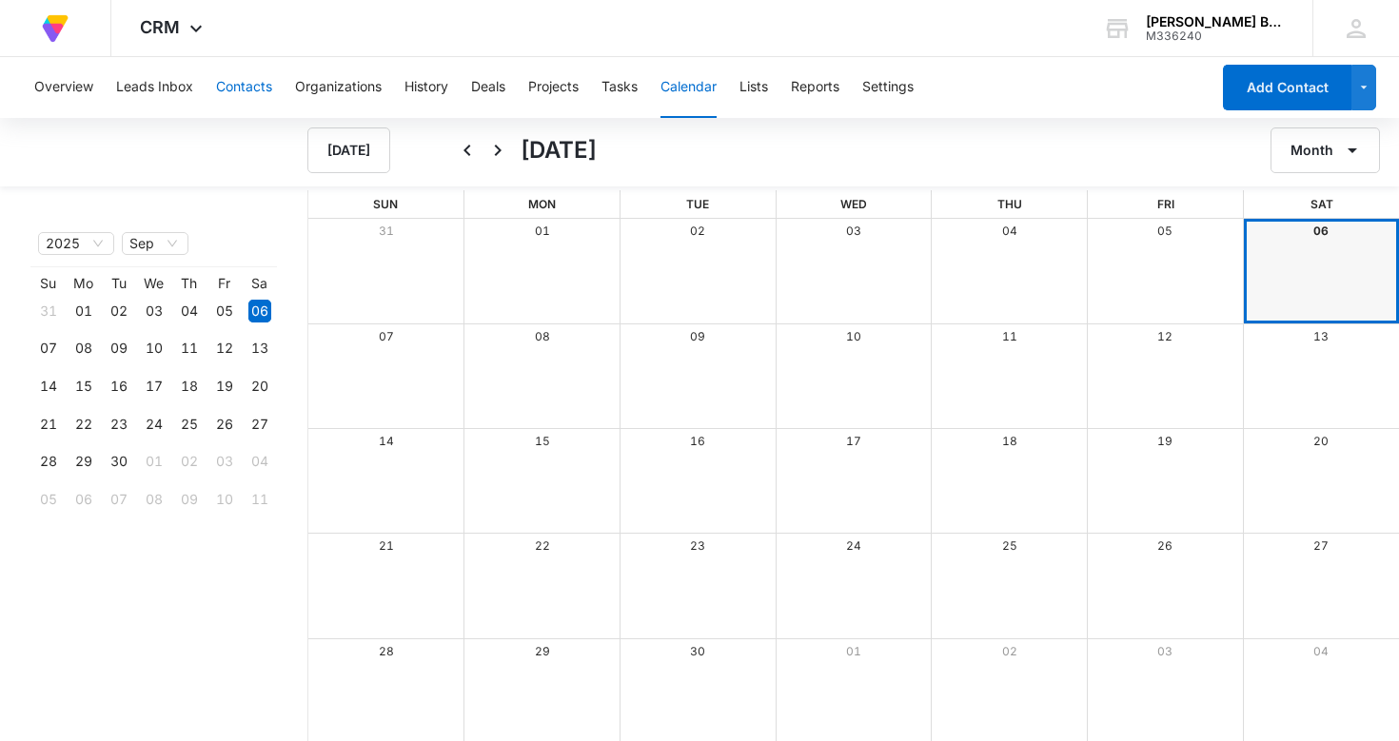
click at [245, 86] on button "Contacts" at bounding box center [244, 87] width 56 height 61
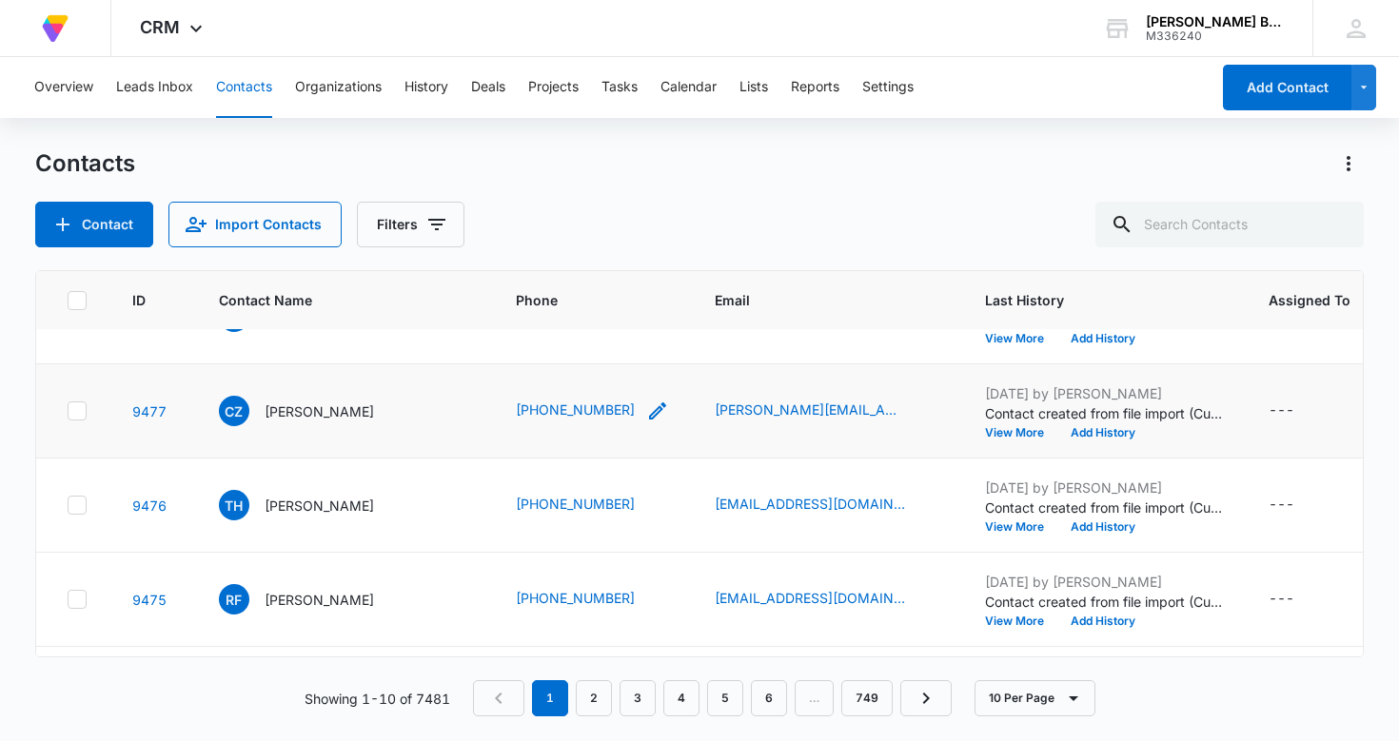
scroll to position [615, 0]
